Goal: Information Seeking & Learning: Understand process/instructions

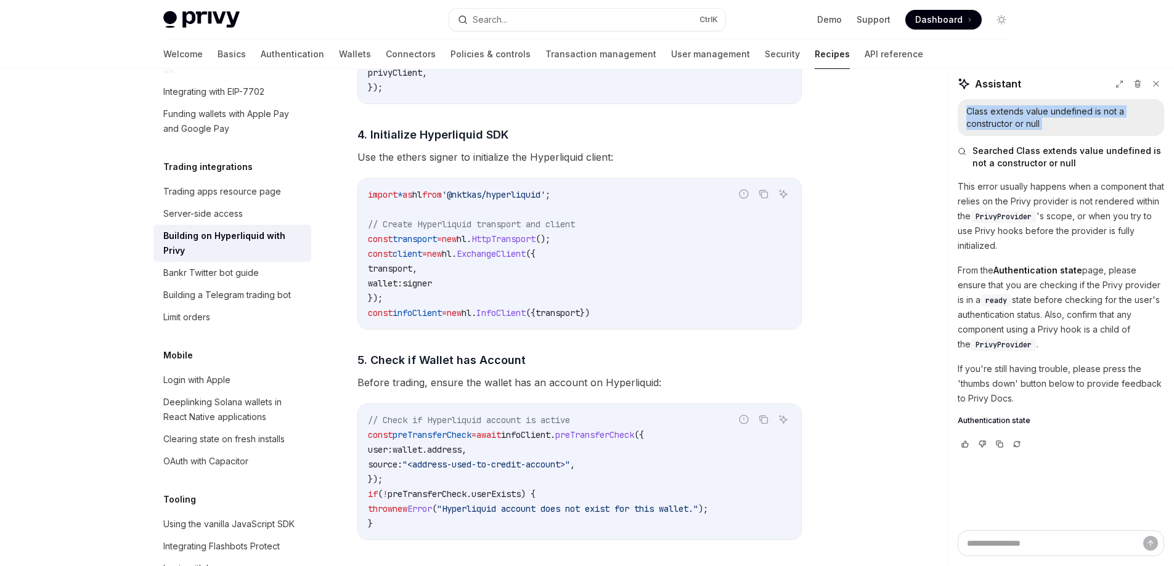
scroll to position [1232, 0]
click at [580, 317] on span "transport" at bounding box center [557, 313] width 44 height 11
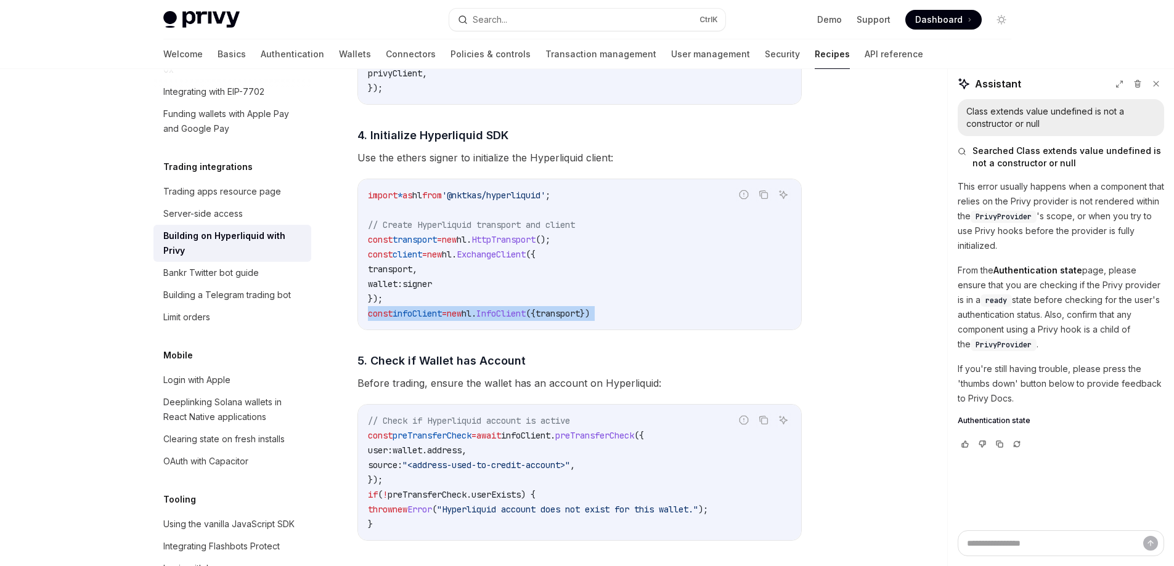
click at [580, 317] on span "transport" at bounding box center [557, 313] width 44 height 11
copy code "const infoClient = new hl . InfoClient ({ transport })"
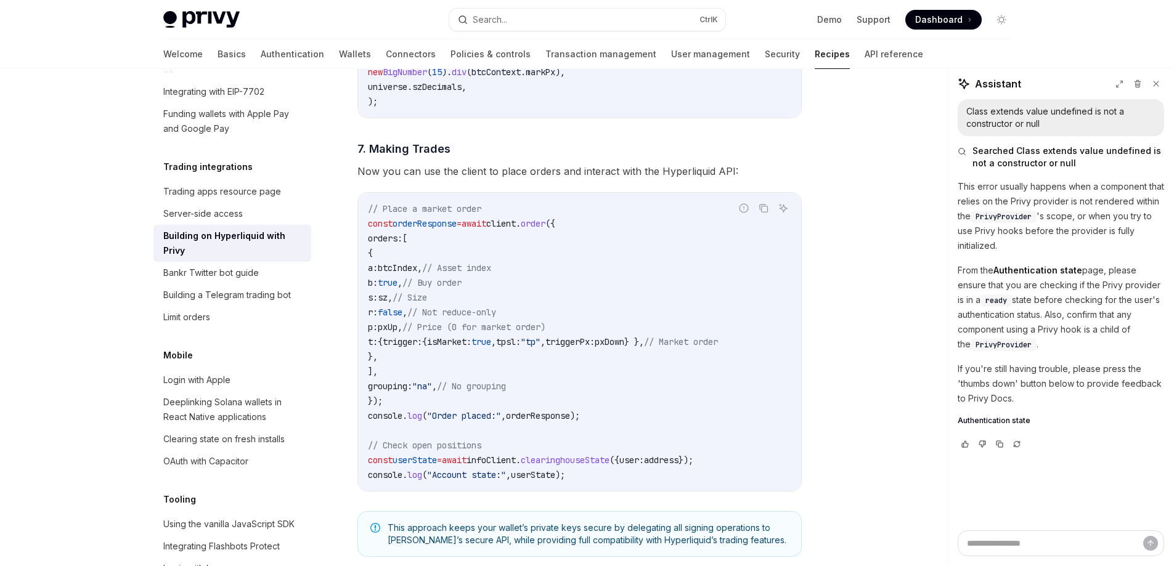
scroll to position [2095, 0]
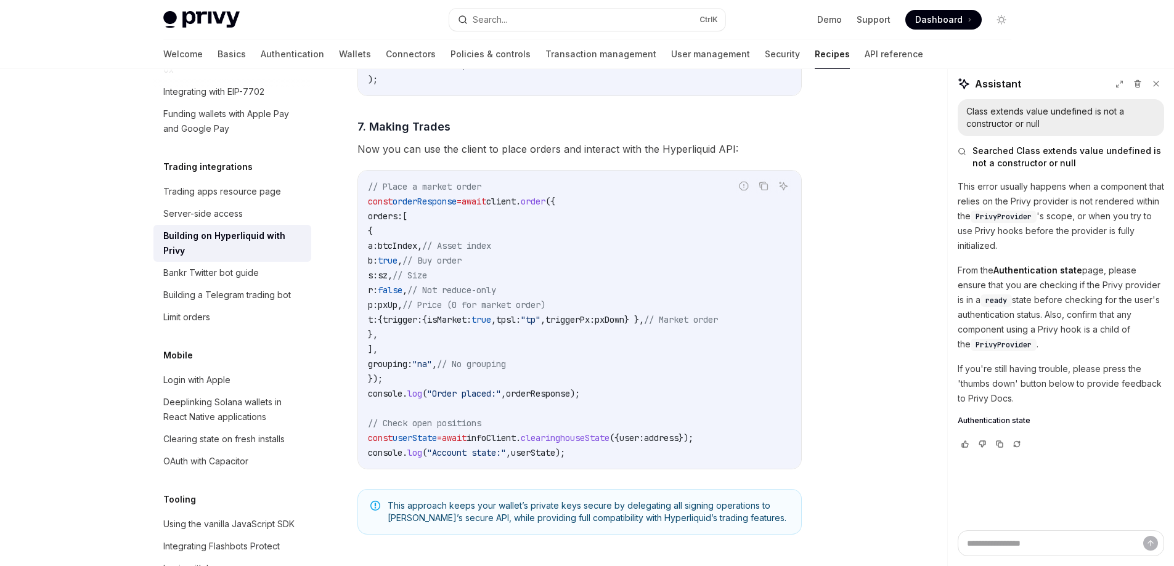
click at [516, 207] on span "client" at bounding box center [501, 201] width 30 height 11
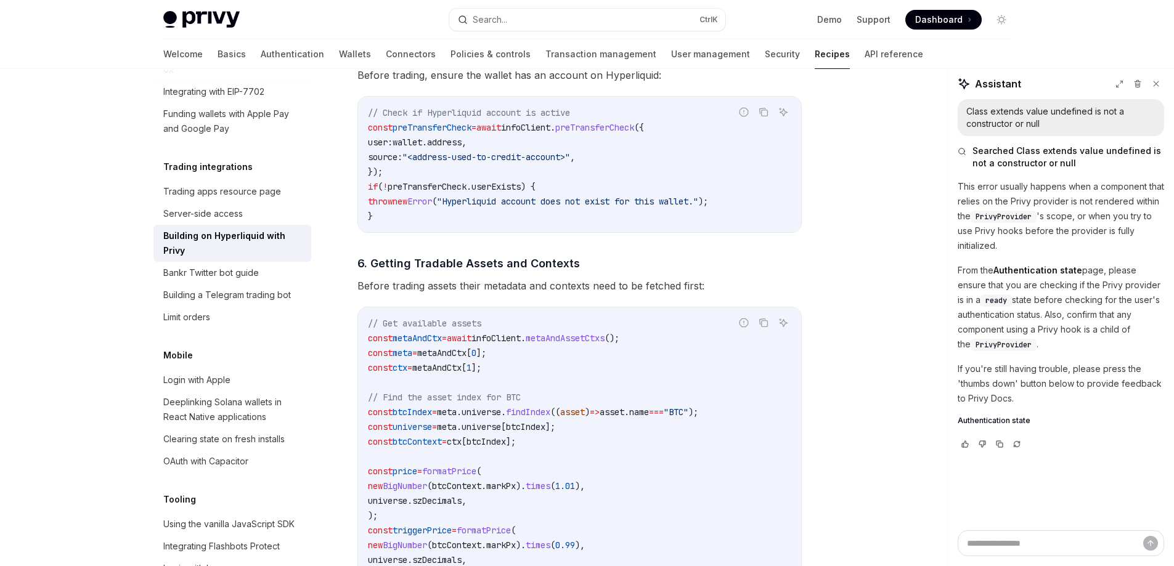
copy span "client"
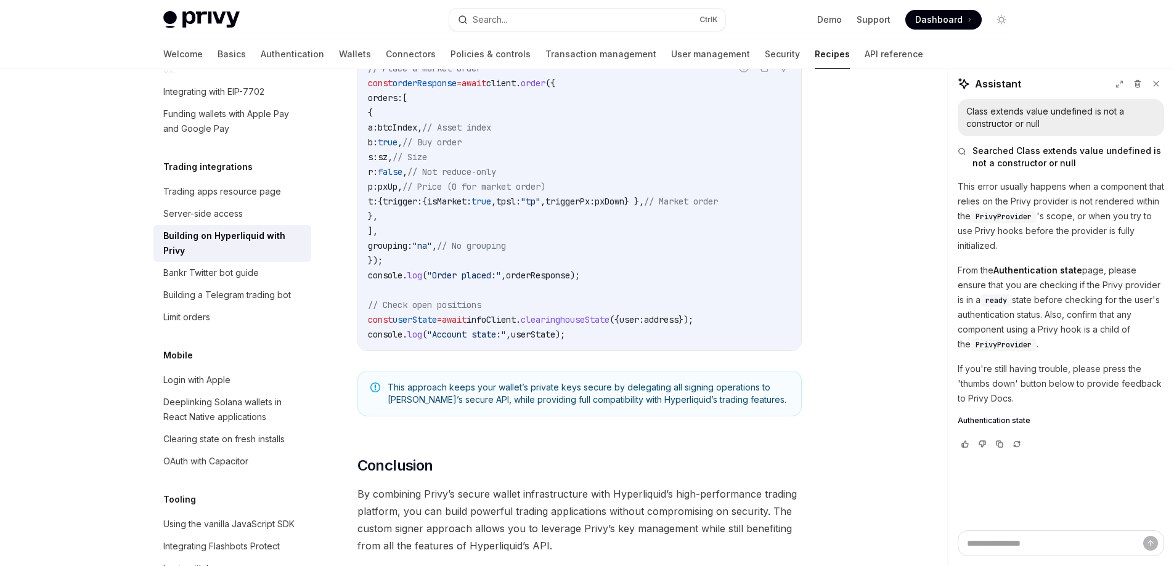
scroll to position [2218, 0]
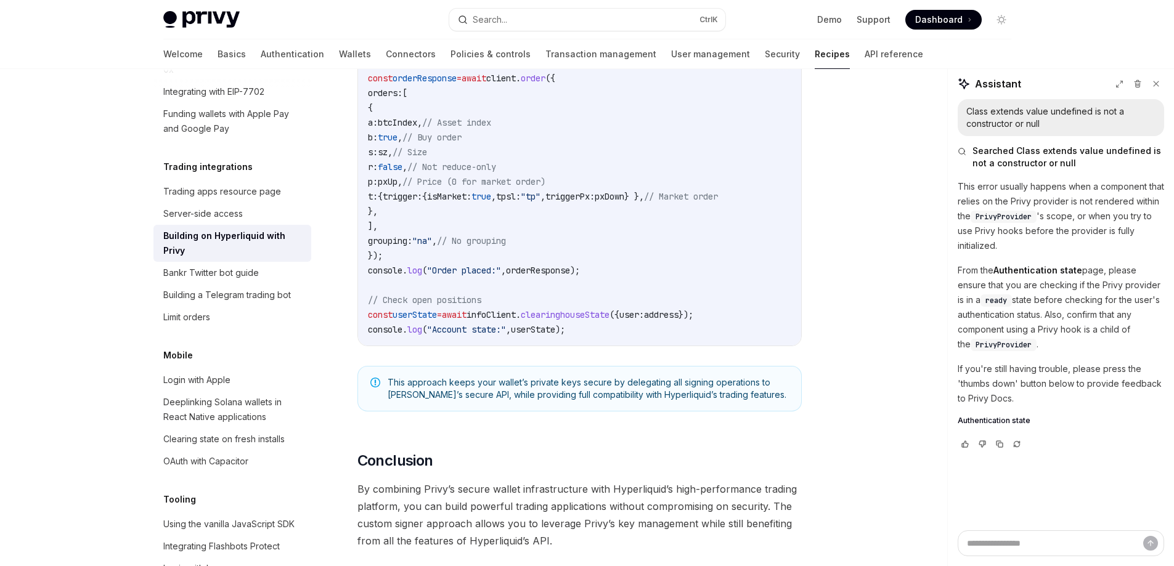
click at [531, 335] on span "userState" at bounding box center [533, 329] width 44 height 11
click at [532, 335] on span "userState" at bounding box center [533, 329] width 44 height 11
copy div "console . log ( "Account state:" , userState );"
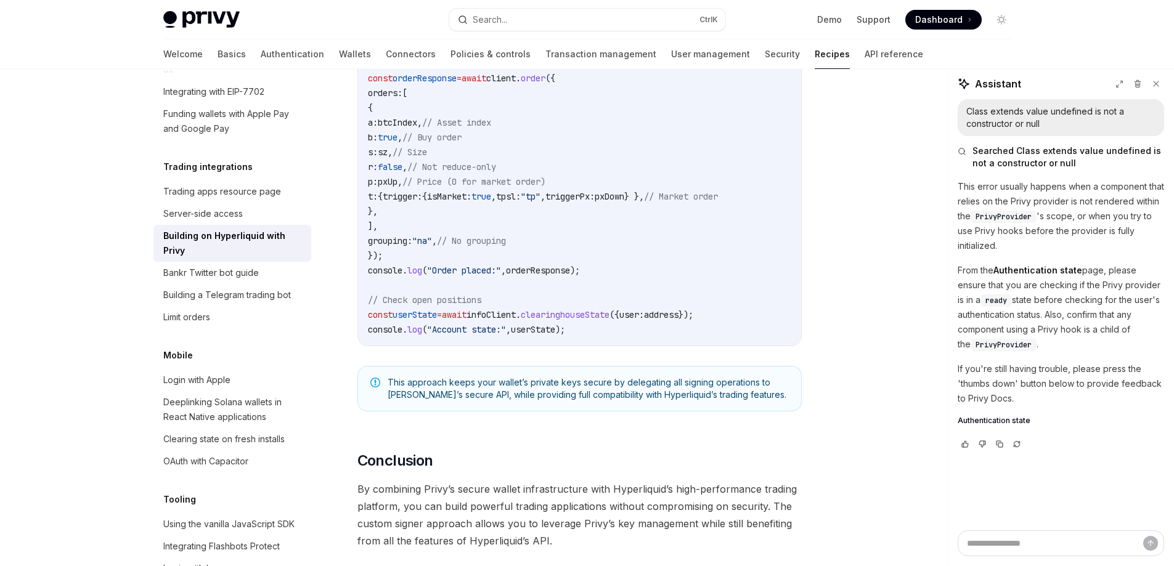
click at [640, 311] on code "// Place a market order const orderResponse = await client . order ({ orders: […" at bounding box center [579, 196] width 423 height 281
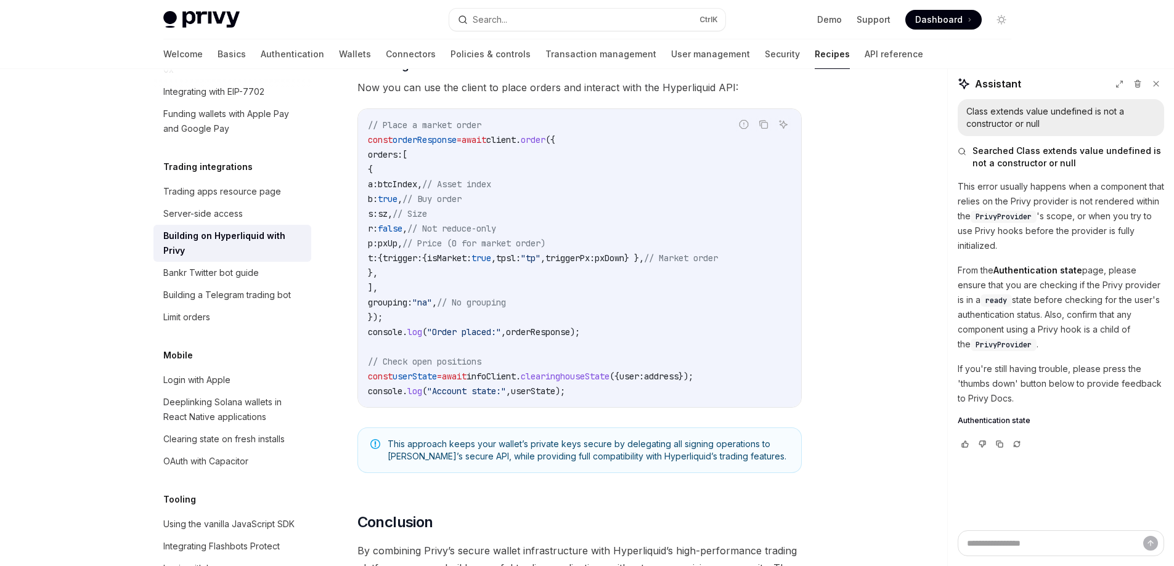
scroll to position [2218, 0]
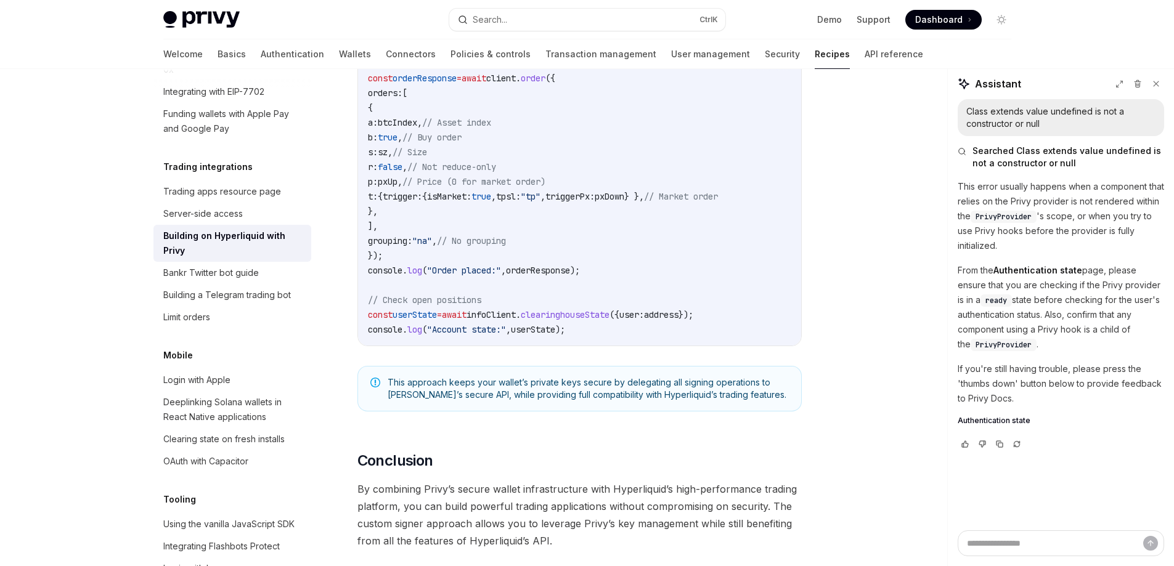
click at [604, 314] on code "// Place a market order const orderResponse = await client . order ({ orders: […" at bounding box center [579, 196] width 423 height 281
copy span "clearinghouseState"
